Goal: Task Accomplishment & Management: Use online tool/utility

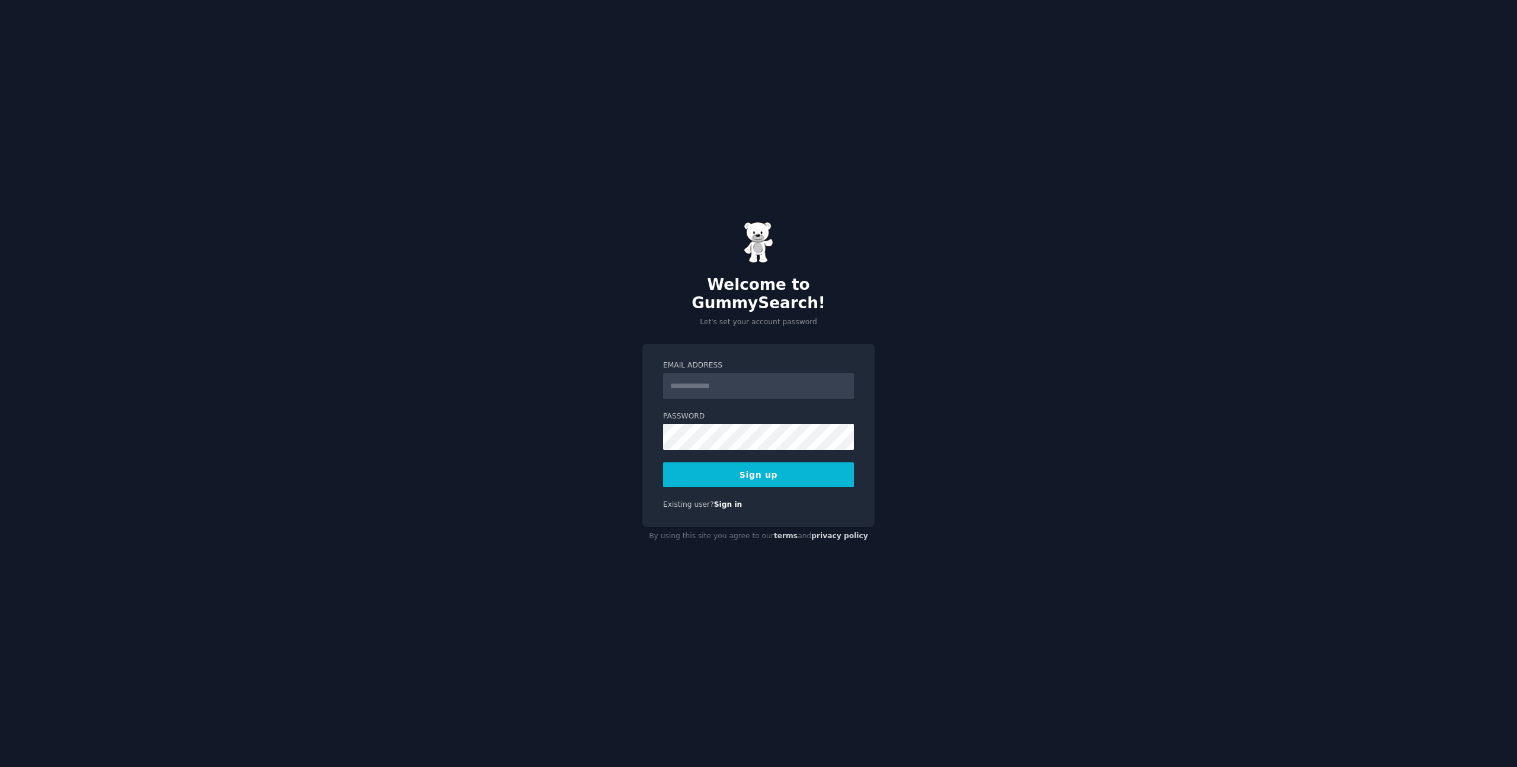
click at [823, 380] on input "Email Address" at bounding box center [758, 386] width 191 height 26
type input "**********"
click at [593, 403] on div "**********" at bounding box center [758, 383] width 1517 height 767
click at [777, 467] on button "Sign up" at bounding box center [758, 474] width 191 height 25
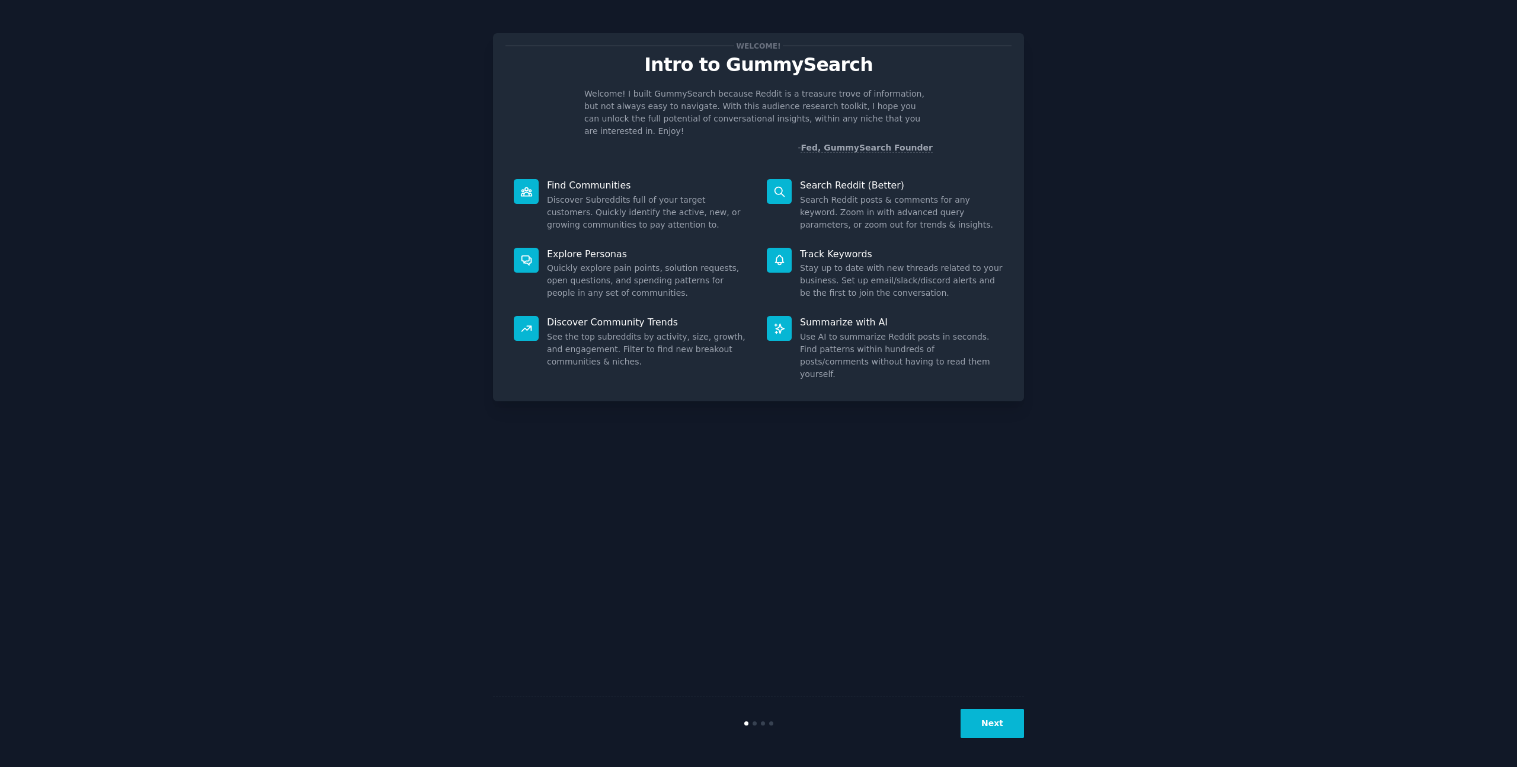
click at [1003, 721] on button "Next" at bounding box center [992, 723] width 63 height 29
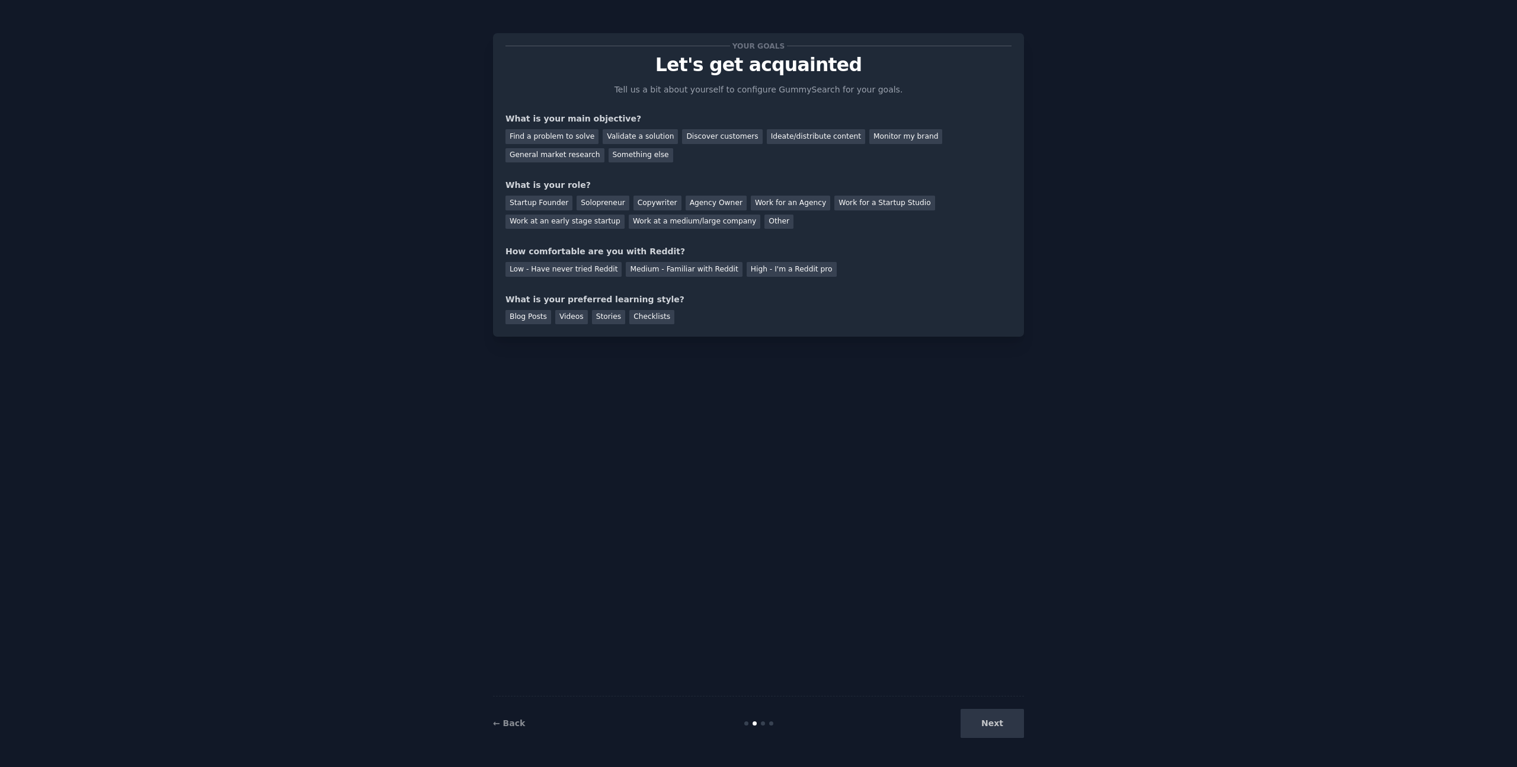
click at [1000, 730] on div "Next" at bounding box center [935, 723] width 177 height 29
click at [531, 131] on div "Find a problem to solve" at bounding box center [551, 136] width 93 height 15
click at [651, 136] on div "Validate a solution" at bounding box center [640, 136] width 75 height 15
click at [580, 139] on div "Find a problem to solve" at bounding box center [551, 136] width 93 height 15
click at [528, 208] on div "Startup Founder" at bounding box center [538, 203] width 67 height 15
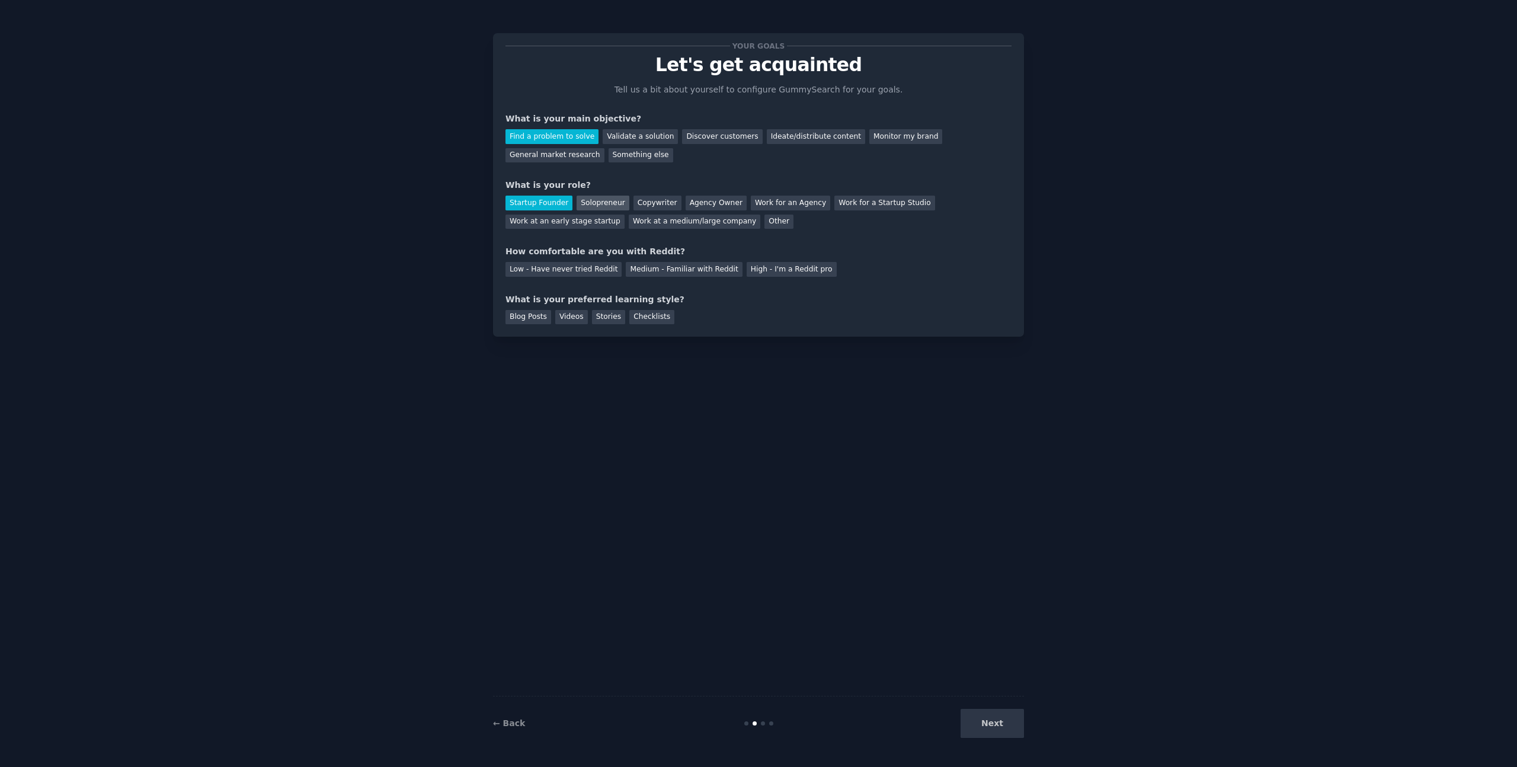
click at [588, 209] on div "Solopreneur" at bounding box center [603, 203] width 52 height 15
click at [708, 267] on div "Medium - Familiar with Reddit" at bounding box center [684, 269] width 116 height 15
click at [754, 258] on div "Low - Have never tried Reddit Medium - Familiar with Reddit High - I'm a Reddit…" at bounding box center [758, 267] width 506 height 19
drag, startPoint x: 551, startPoint y: 299, endPoint x: 664, endPoint y: 294, distance: 113.3
click at [664, 294] on div "What is your preferred learning style?" at bounding box center [758, 299] width 506 height 12
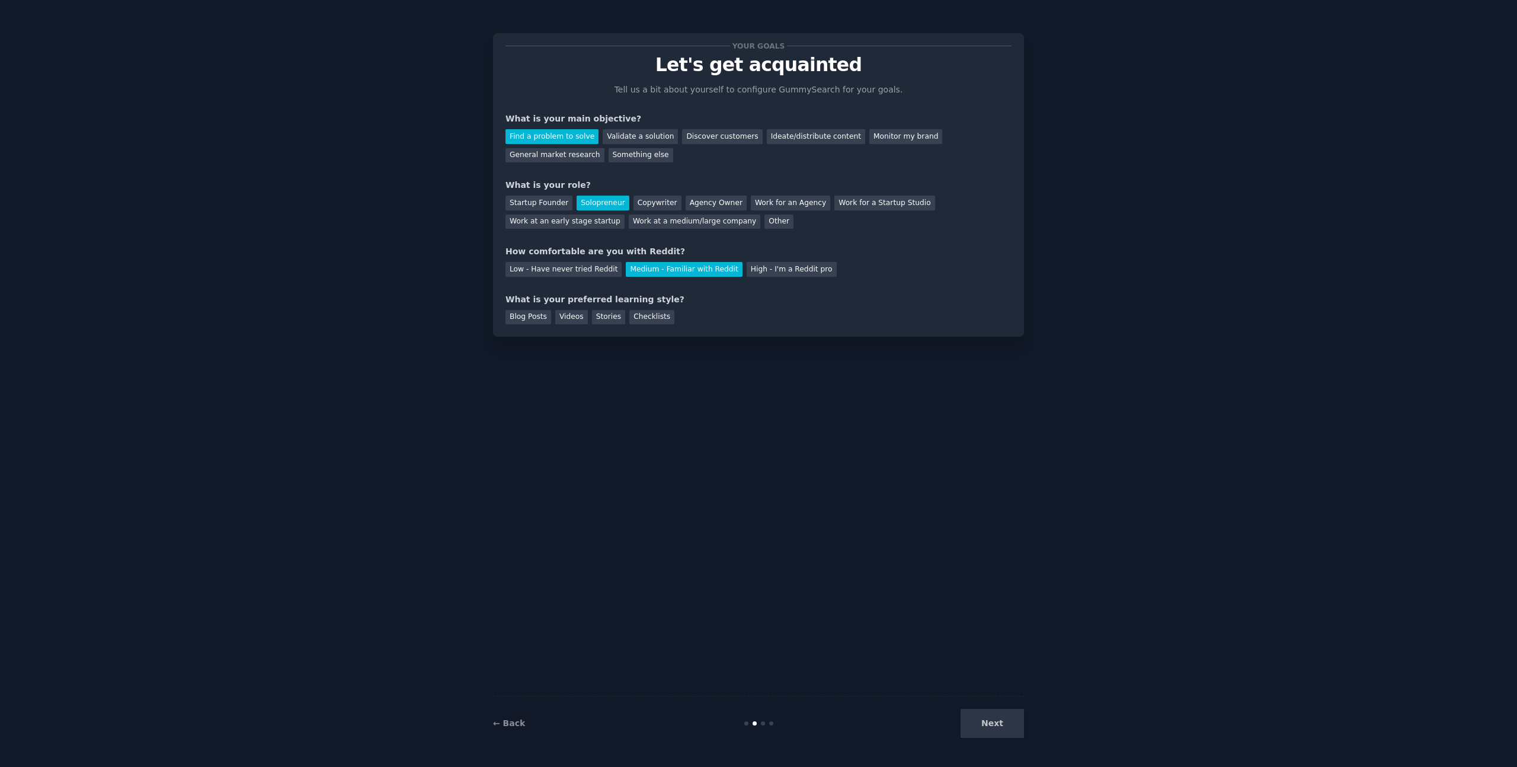
click at [662, 295] on div "What is your preferred learning style?" at bounding box center [758, 299] width 506 height 12
click at [572, 319] on div "Videos" at bounding box center [571, 317] width 33 height 15
click at [998, 735] on button "Next" at bounding box center [992, 723] width 63 height 29
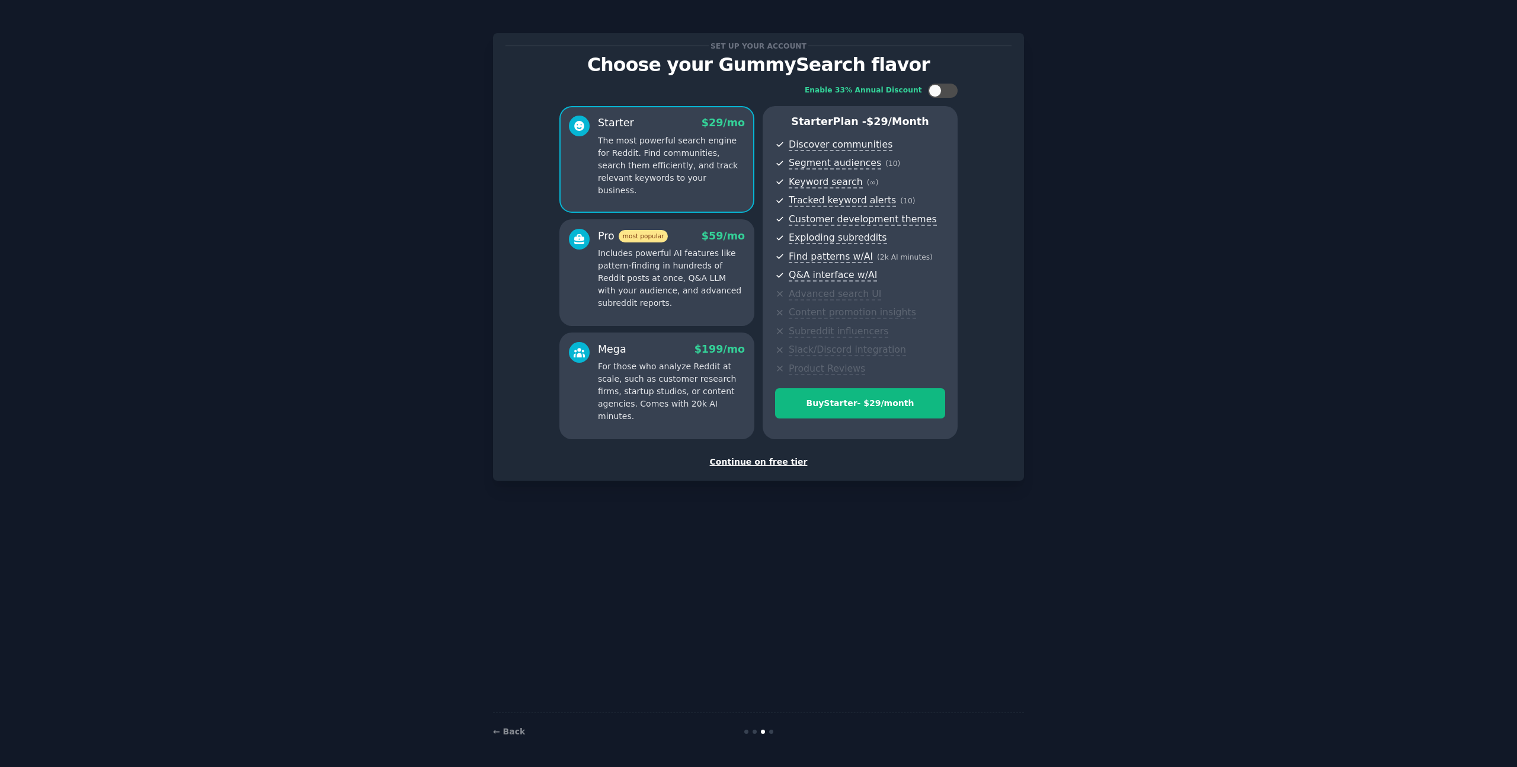
click at [750, 462] on div "Continue on free tier" at bounding box center [758, 462] width 506 height 12
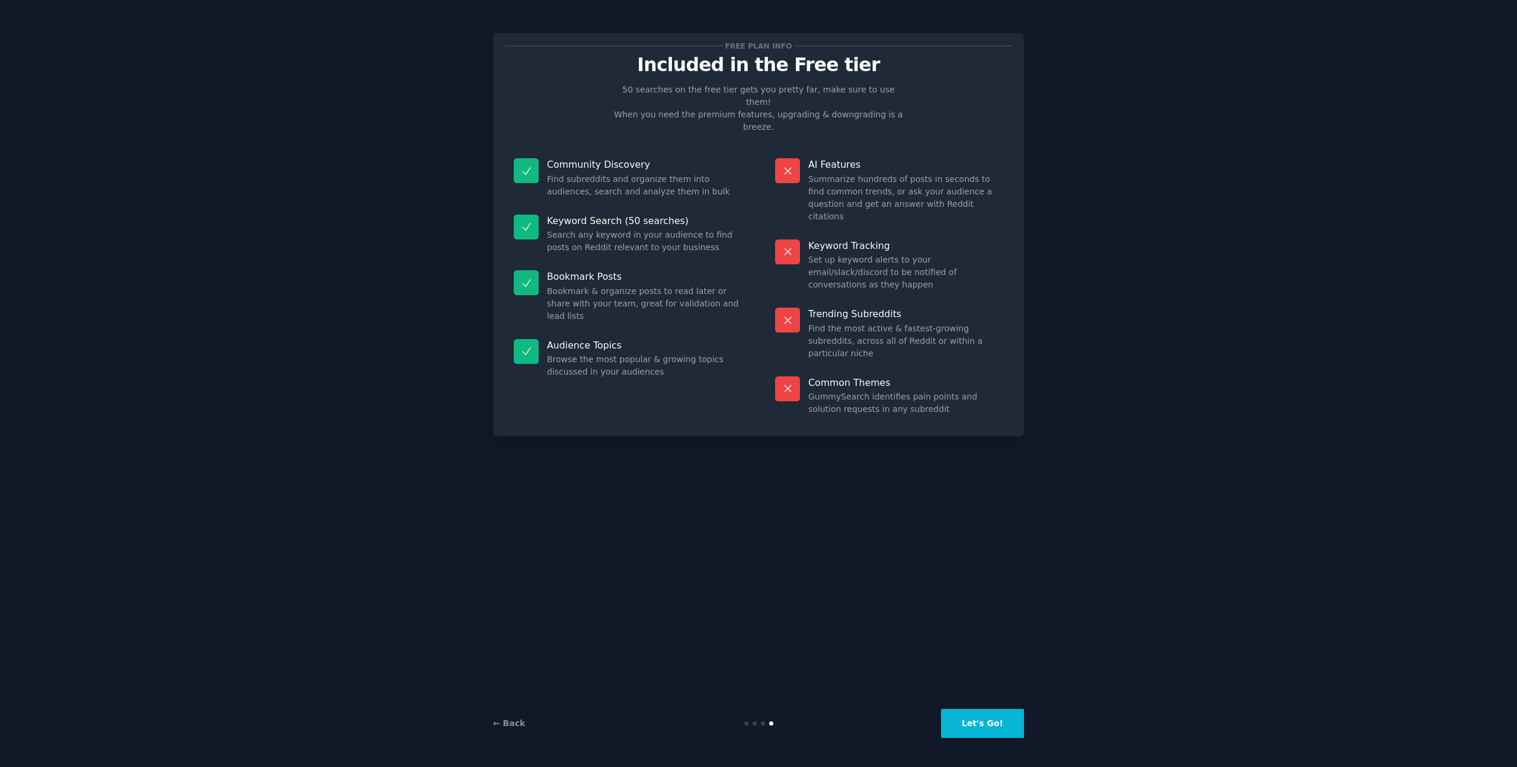
click at [985, 712] on button "Let's Go!" at bounding box center [982, 723] width 83 height 29
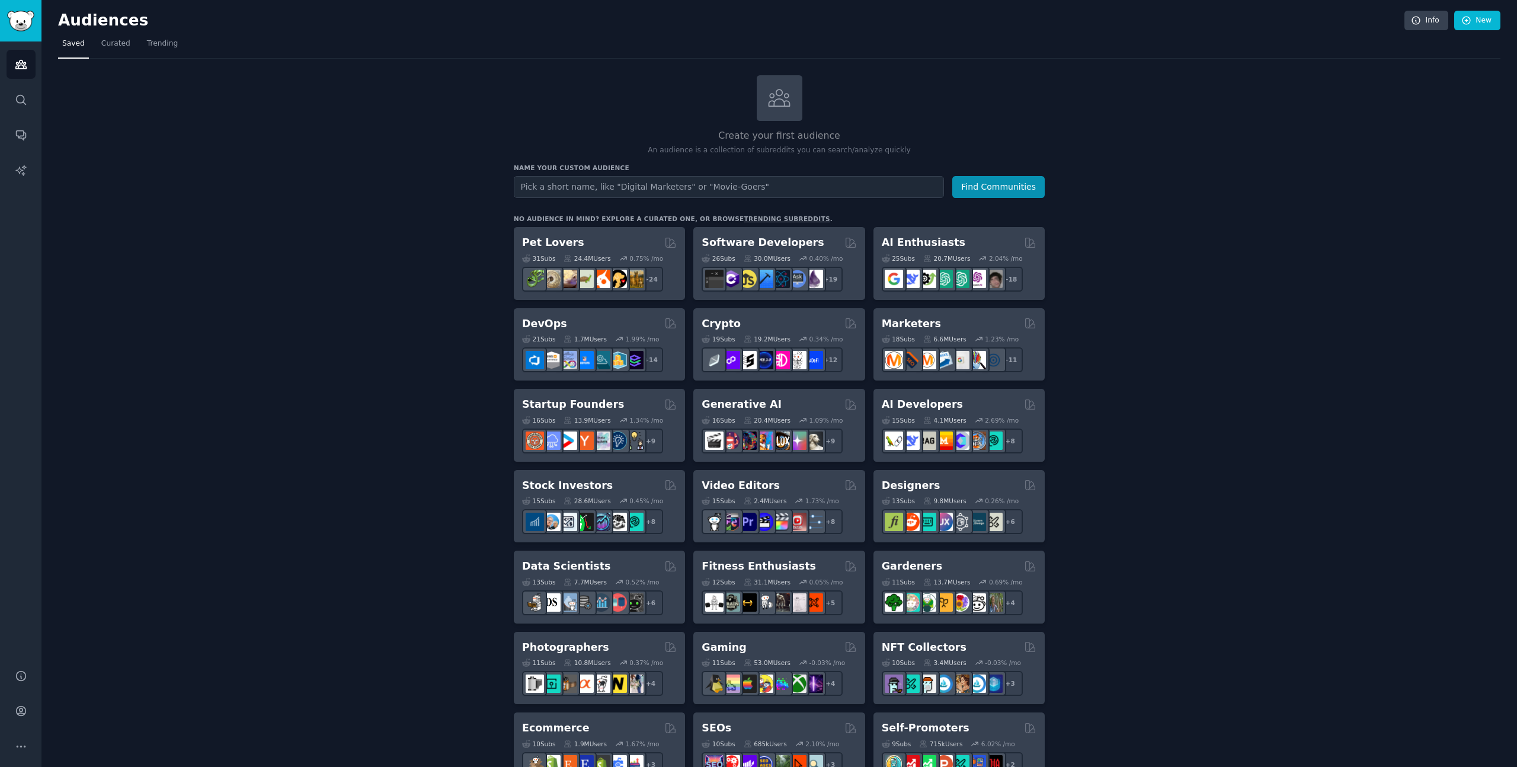
click at [614, 194] on input "text" at bounding box center [729, 187] width 430 height 22
paste input "site:[DOMAIN_NAME] "I hate" + [industry]"
type input "site:[DOMAIN_NAME] "I hate" + [industry]"
click at [974, 180] on button "Find Communities" at bounding box center [998, 187] width 92 height 22
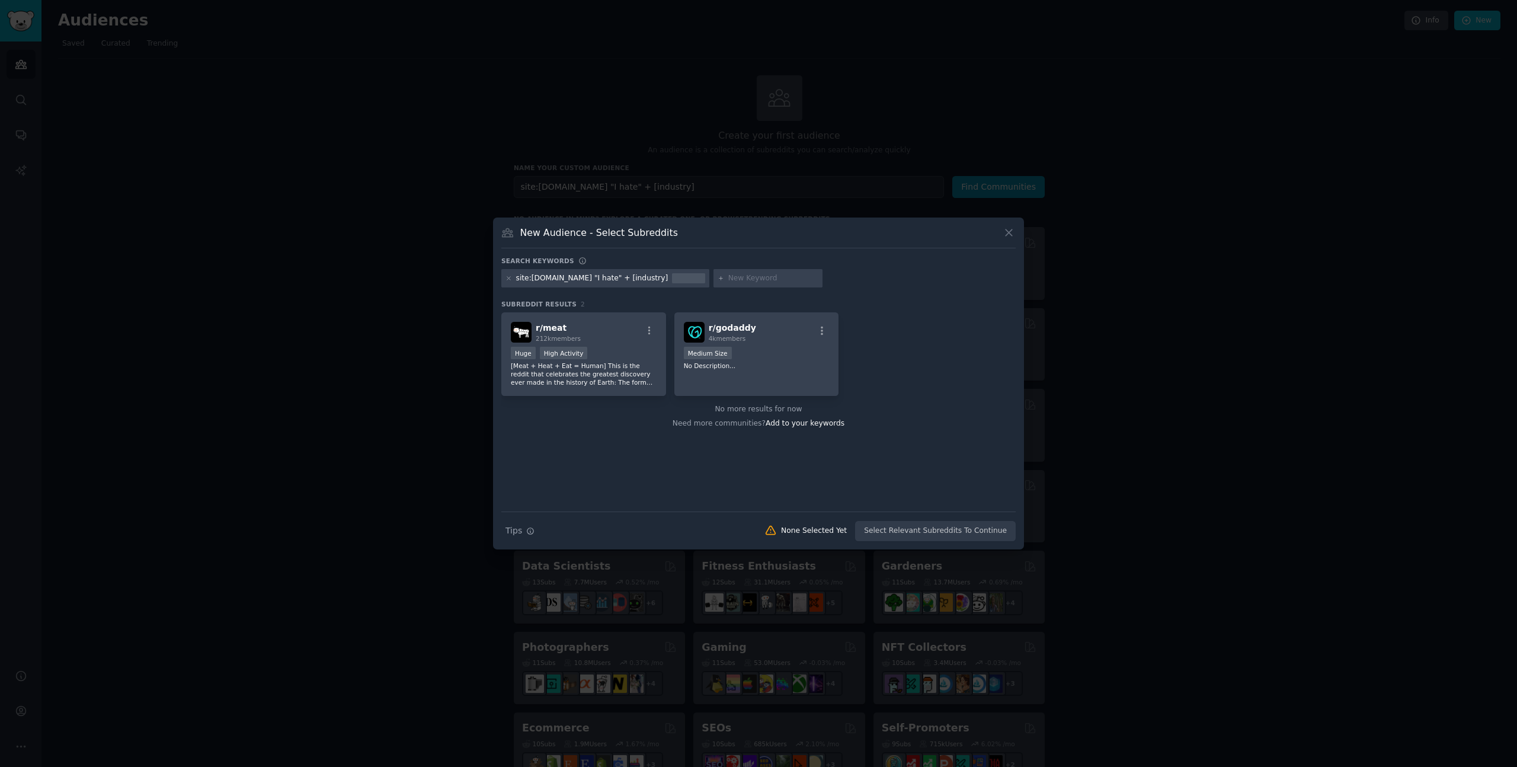
click at [1010, 234] on icon at bounding box center [1009, 232] width 7 height 7
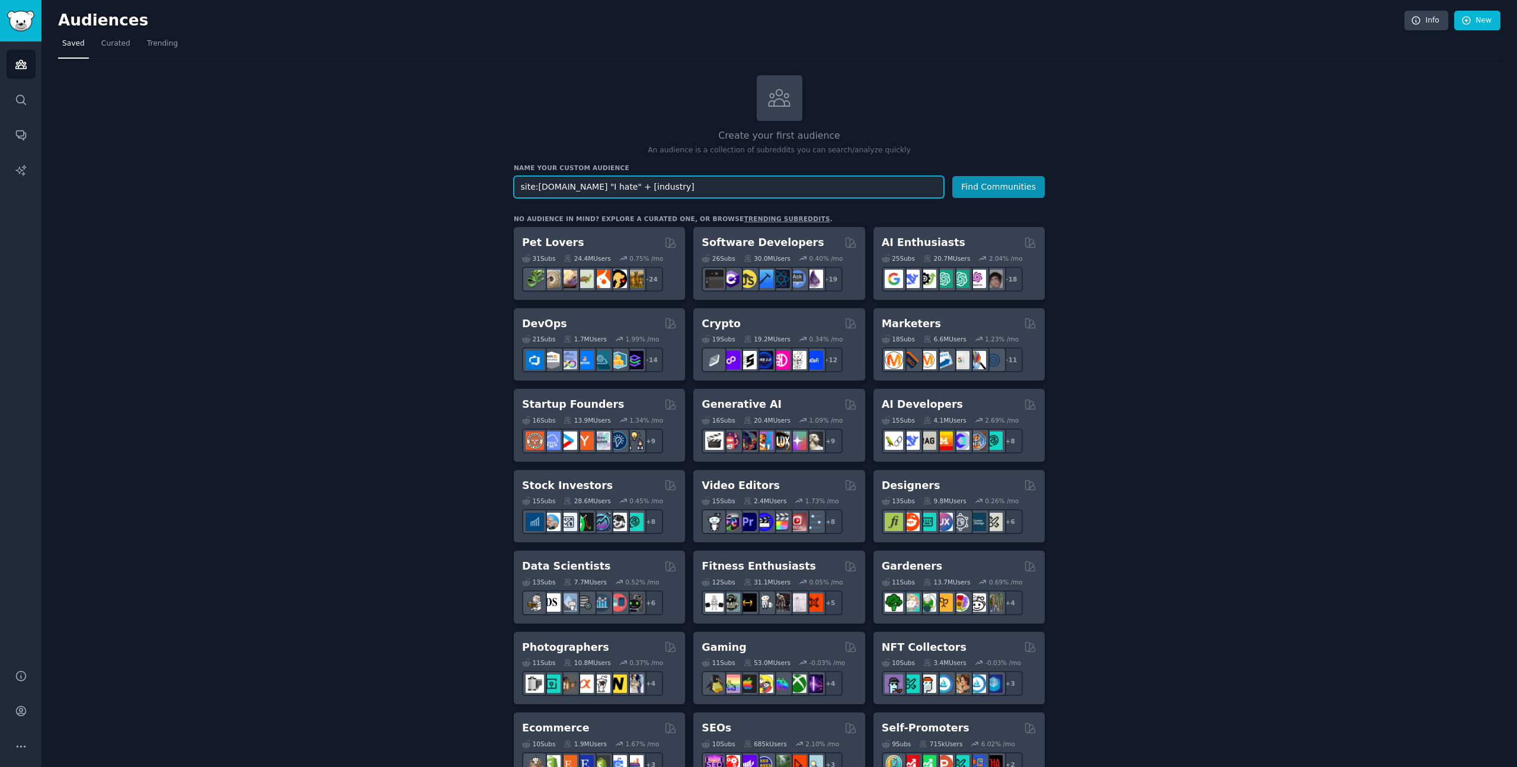
click at [680, 188] on input "site:[DOMAIN_NAME] "I hate" + [industry]" at bounding box center [729, 187] width 430 height 22
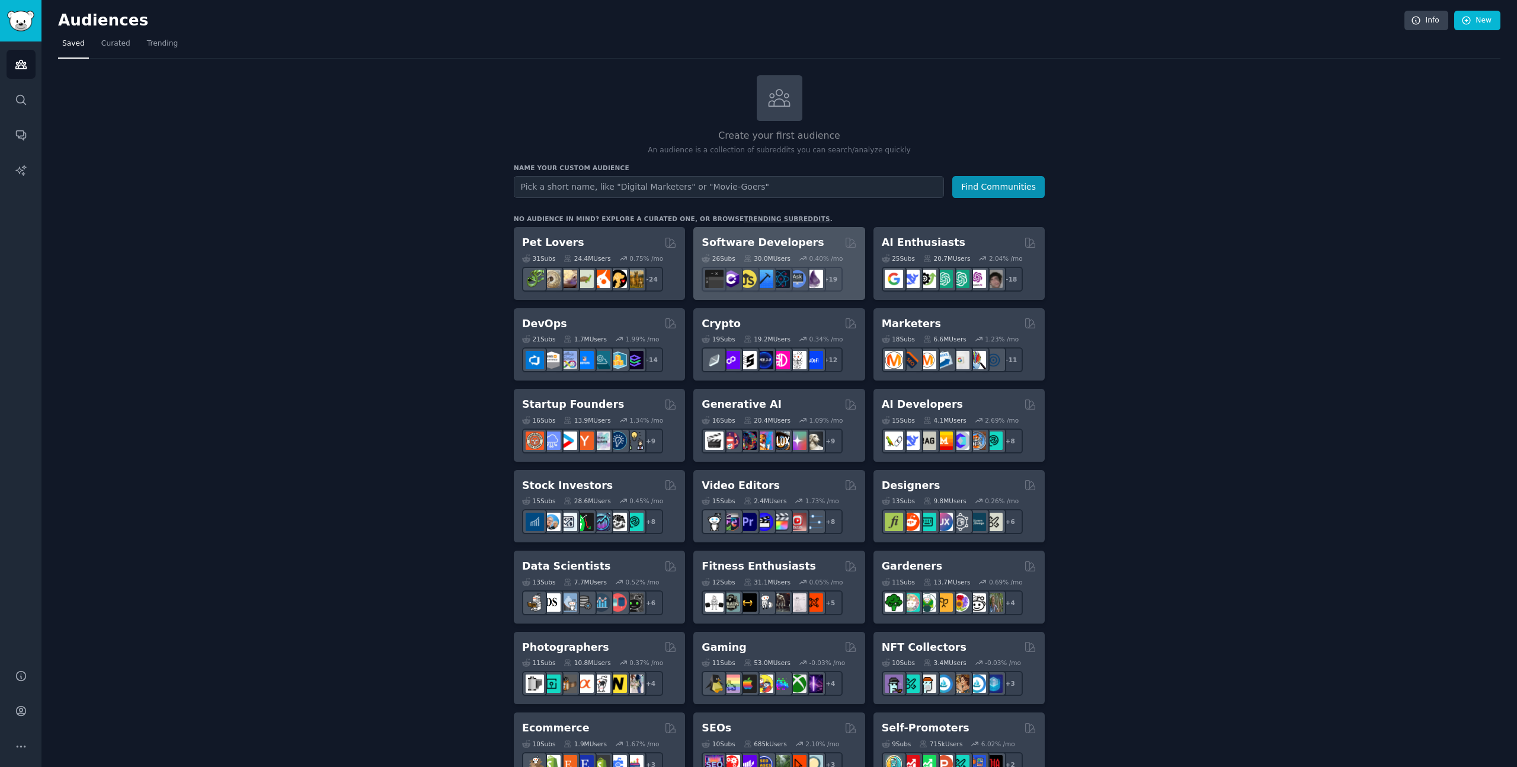
click at [809, 251] on div "26 Sub s 30.0M Users 0.40 % /mo + 19" at bounding box center [779, 270] width 155 height 41
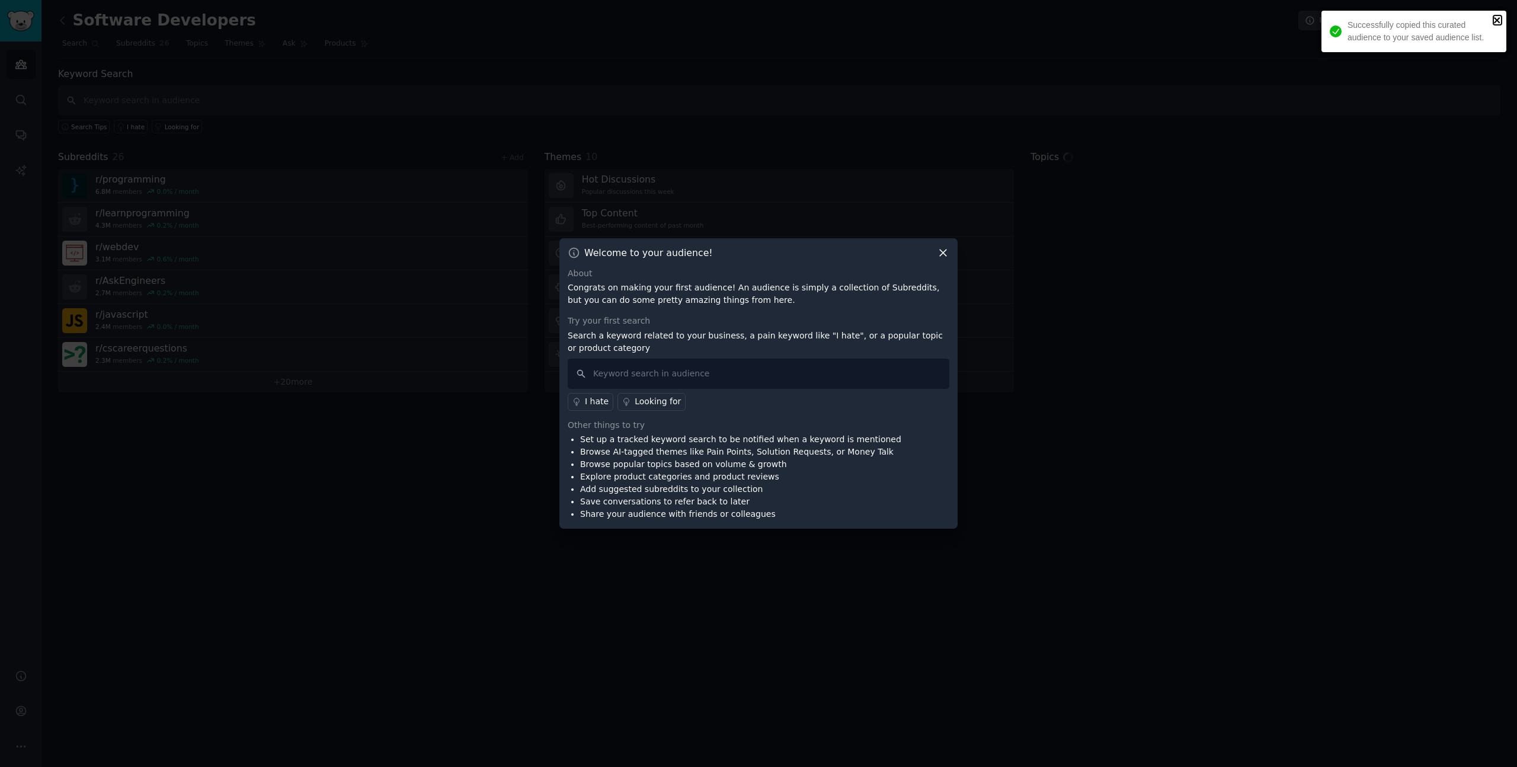
click at [1494, 18] on icon "close" at bounding box center [1497, 20] width 6 height 6
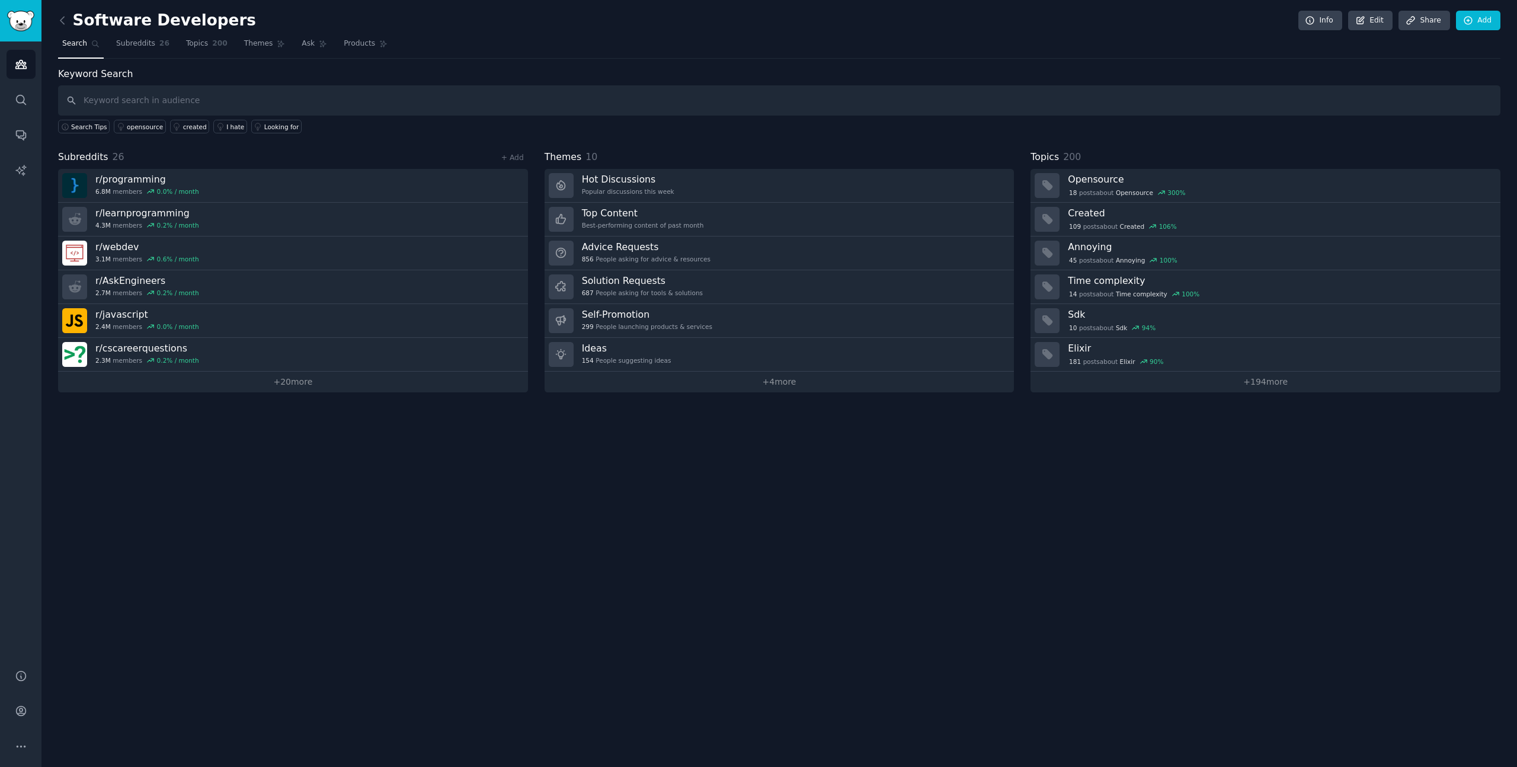
click at [260, 117] on div "Search Tips opensource created I hate Looking for" at bounding box center [779, 125] width 1442 height 18
click at [283, 86] on input "text" at bounding box center [779, 100] width 1442 height 30
paste input "site:[DOMAIN_NAME] "I hate" + [industry]"
type input "site:[DOMAIN_NAME] "I hate" + [industry]"
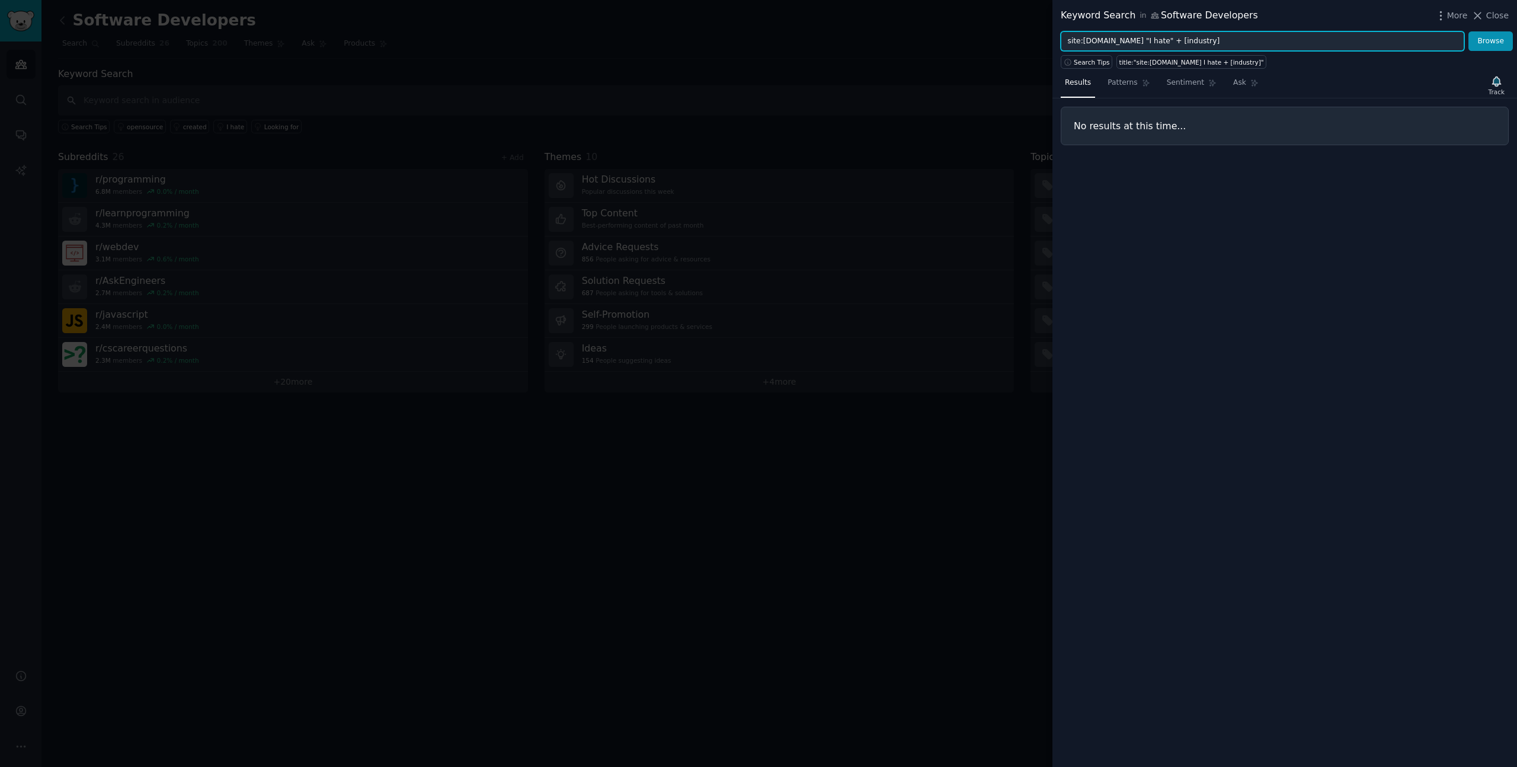
click at [1123, 42] on input "site:[DOMAIN_NAME] "I hate" + [industry]" at bounding box center [1263, 41] width 404 height 20
type input "I hate"
click at [1468, 31] on button "Browse" at bounding box center [1490, 41] width 44 height 20
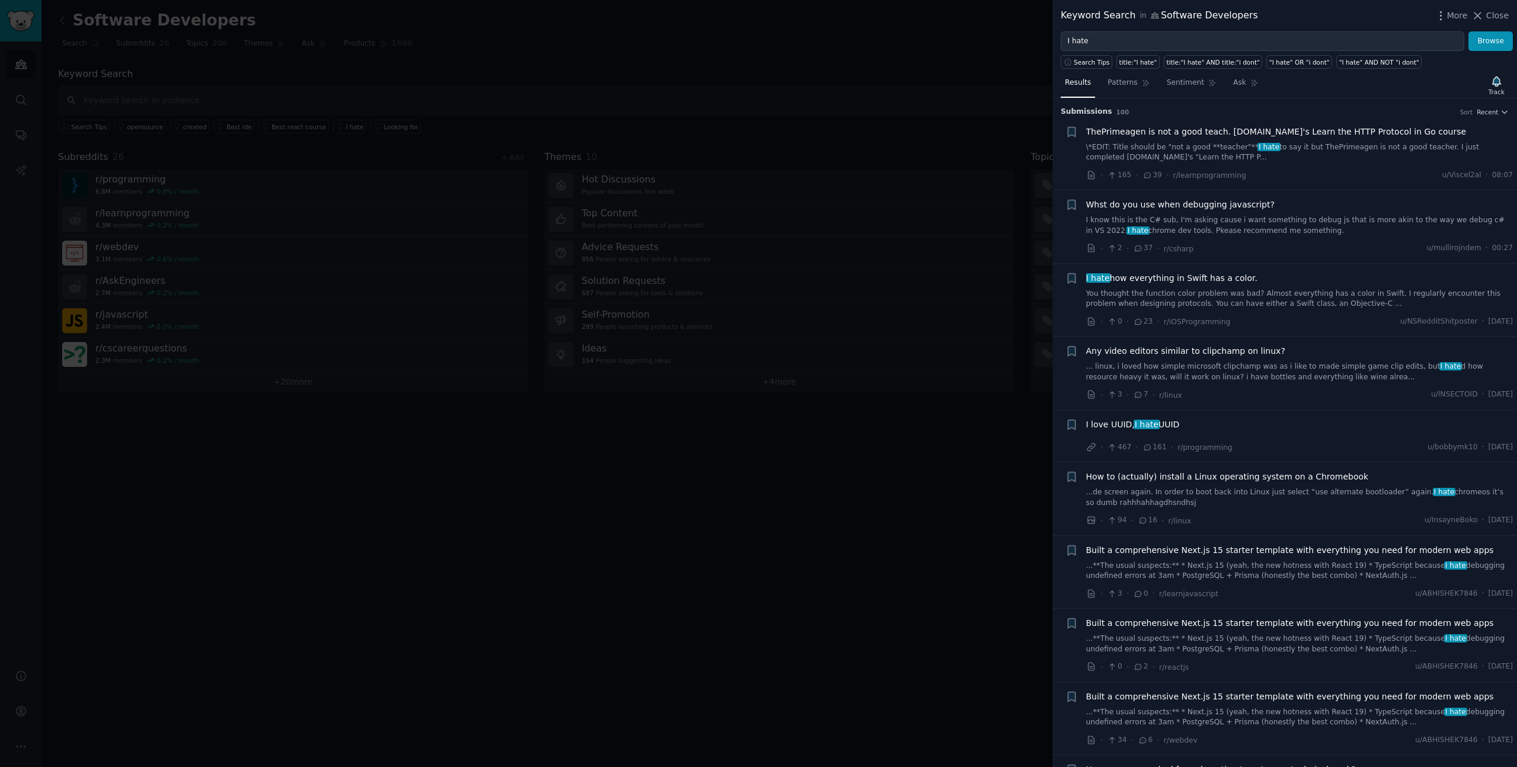
click at [1492, 12] on span "Close" at bounding box center [1497, 15] width 23 height 12
